Goal: Transaction & Acquisition: Purchase product/service

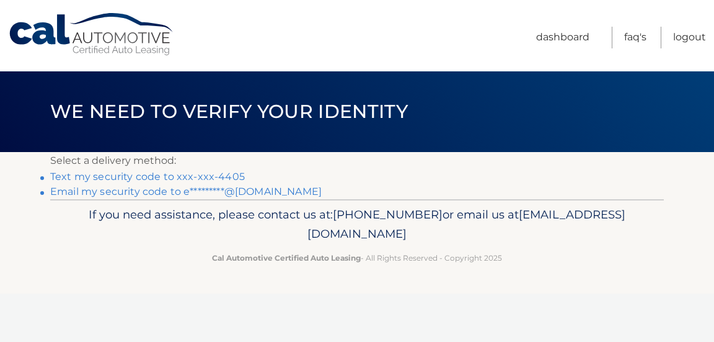
click at [176, 178] on link "Text my security code to xxx-xxx-4405" at bounding box center [147, 177] width 195 height 12
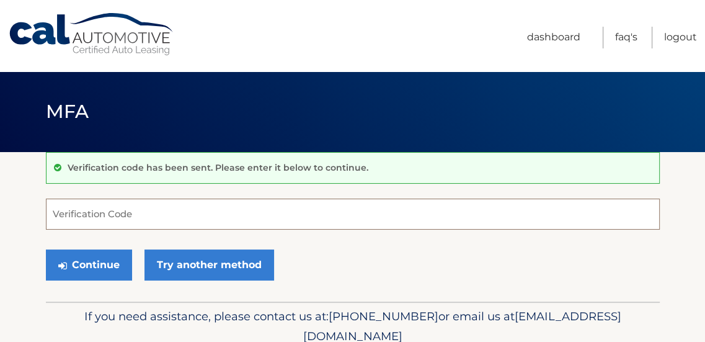
click at [78, 217] on input "Verification Code" at bounding box center [353, 213] width 614 height 31
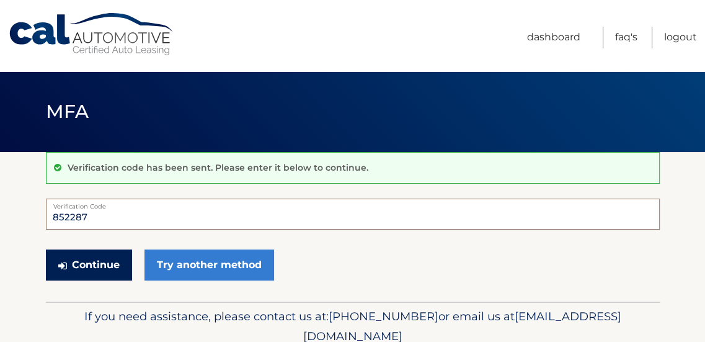
type input "852287"
click at [81, 258] on button "Continue" at bounding box center [89, 264] width 86 height 31
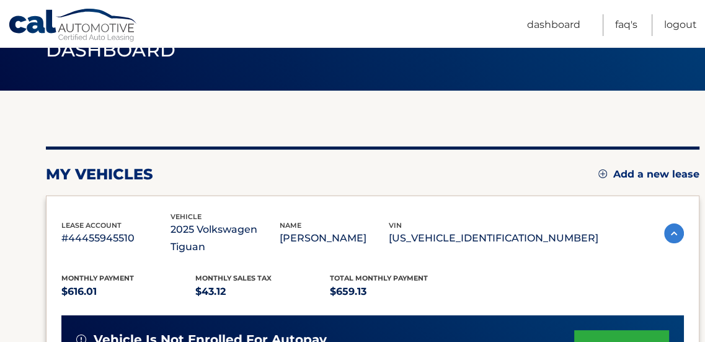
scroll to position [62, 0]
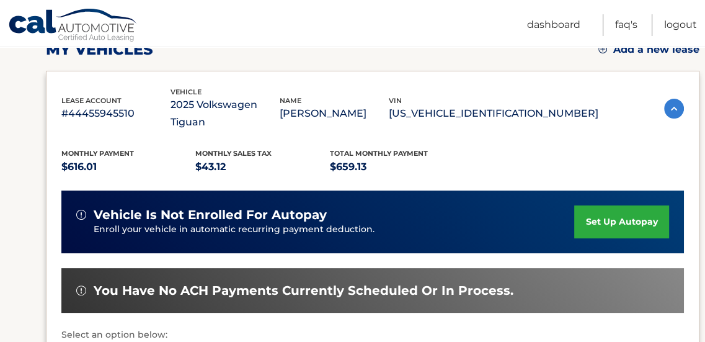
scroll to position [310, 0]
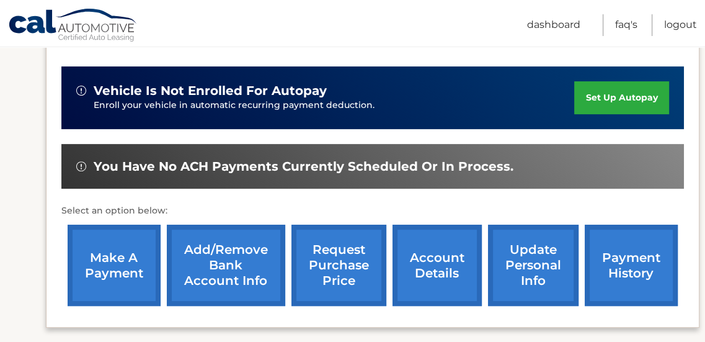
click at [123, 235] on link "make a payment" at bounding box center [114, 264] width 93 height 81
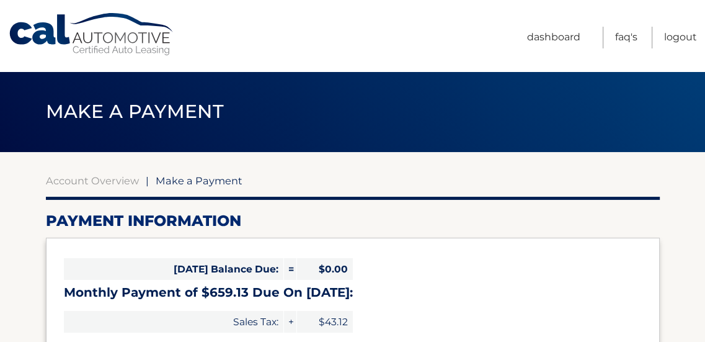
select select "MjYwOTk5MTUtNWE2NS00NzU2LTgxZWEtYzJkY2NlY2NhMjA3"
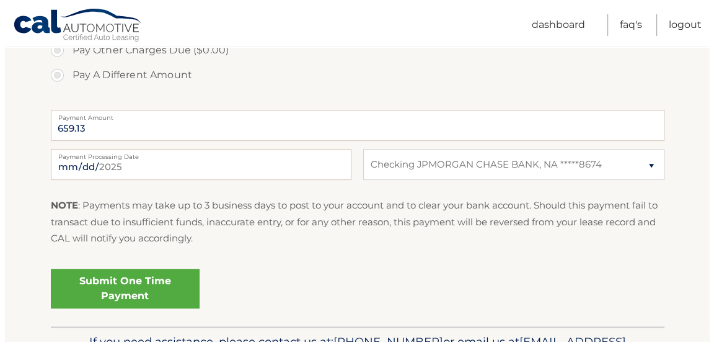
scroll to position [496, 0]
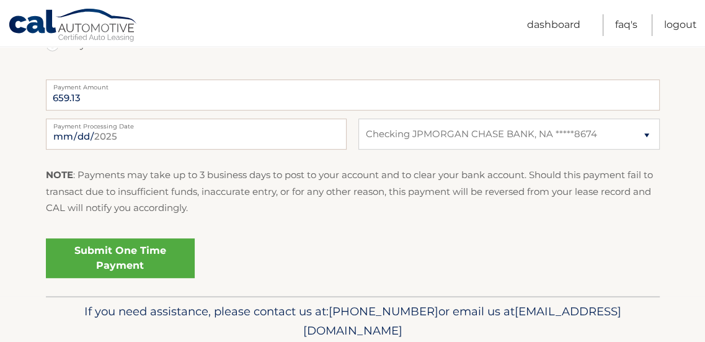
click at [112, 251] on link "Submit One Time Payment" at bounding box center [120, 258] width 149 height 40
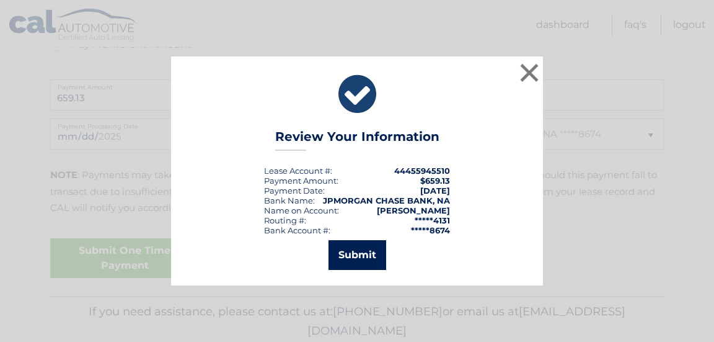
click at [372, 249] on button "Submit" at bounding box center [358, 255] width 58 height 30
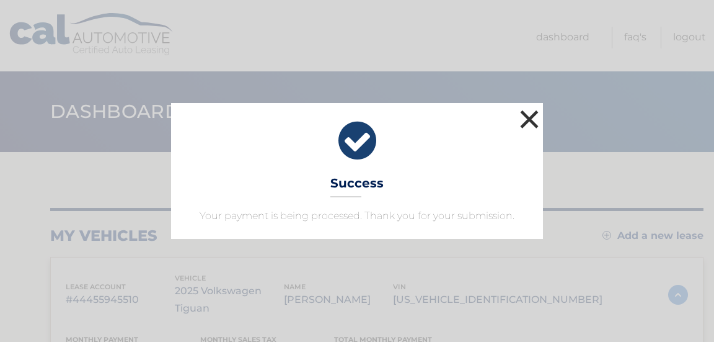
click at [526, 122] on button "×" at bounding box center [529, 119] width 25 height 25
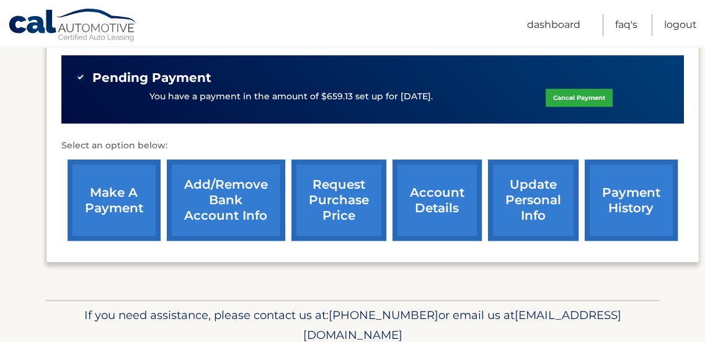
scroll to position [370, 0]
